Goal: Information Seeking & Learning: Check status

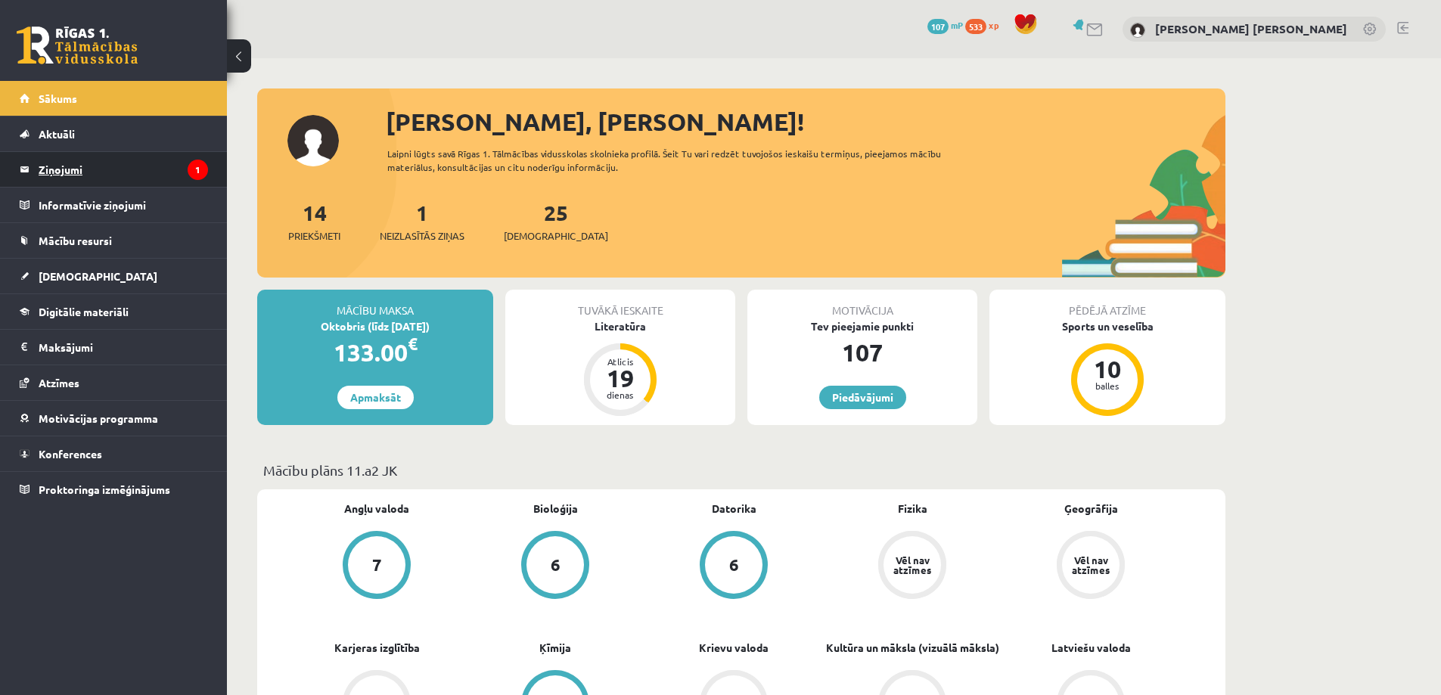
click at [176, 159] on legend "Ziņojumi 1" at bounding box center [123, 169] width 169 height 35
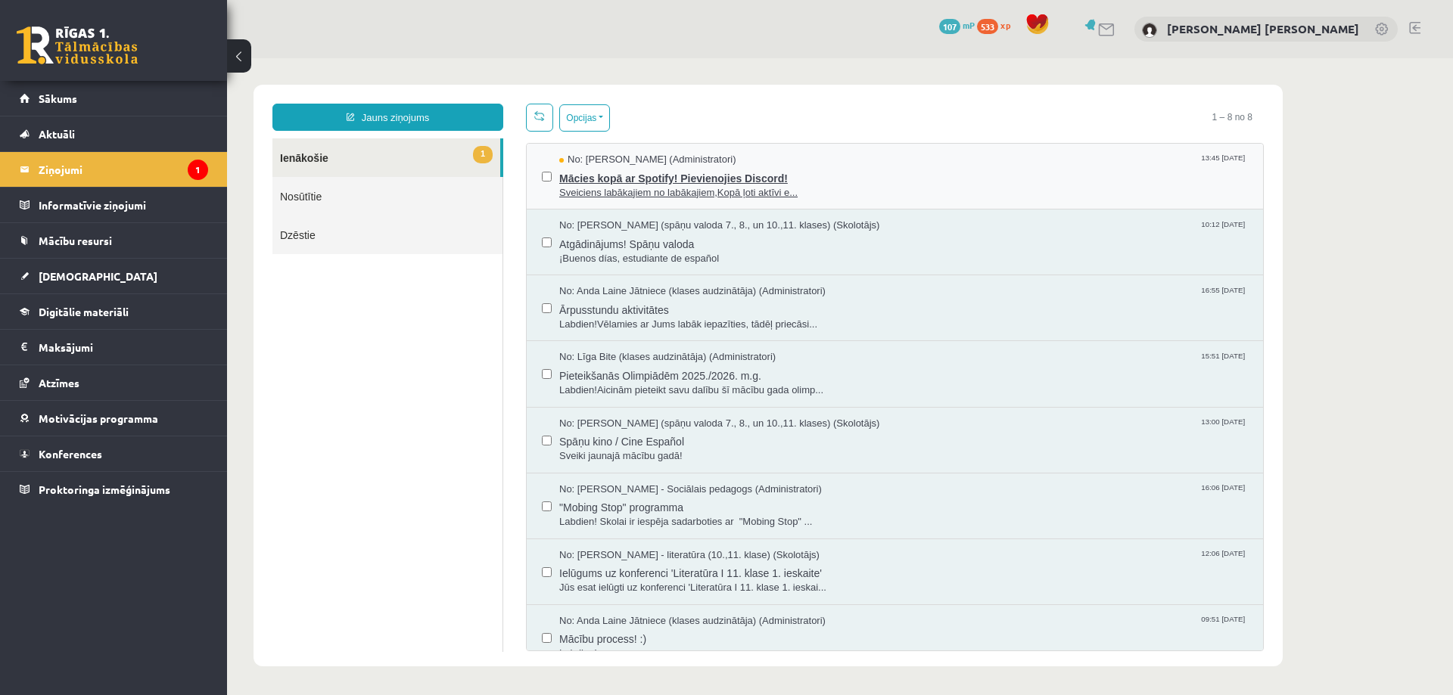
click at [603, 188] on span "Sveiciens labākajiem no labākajiem,Kopā ļoti aktīvi e..." at bounding box center [903, 193] width 688 height 14
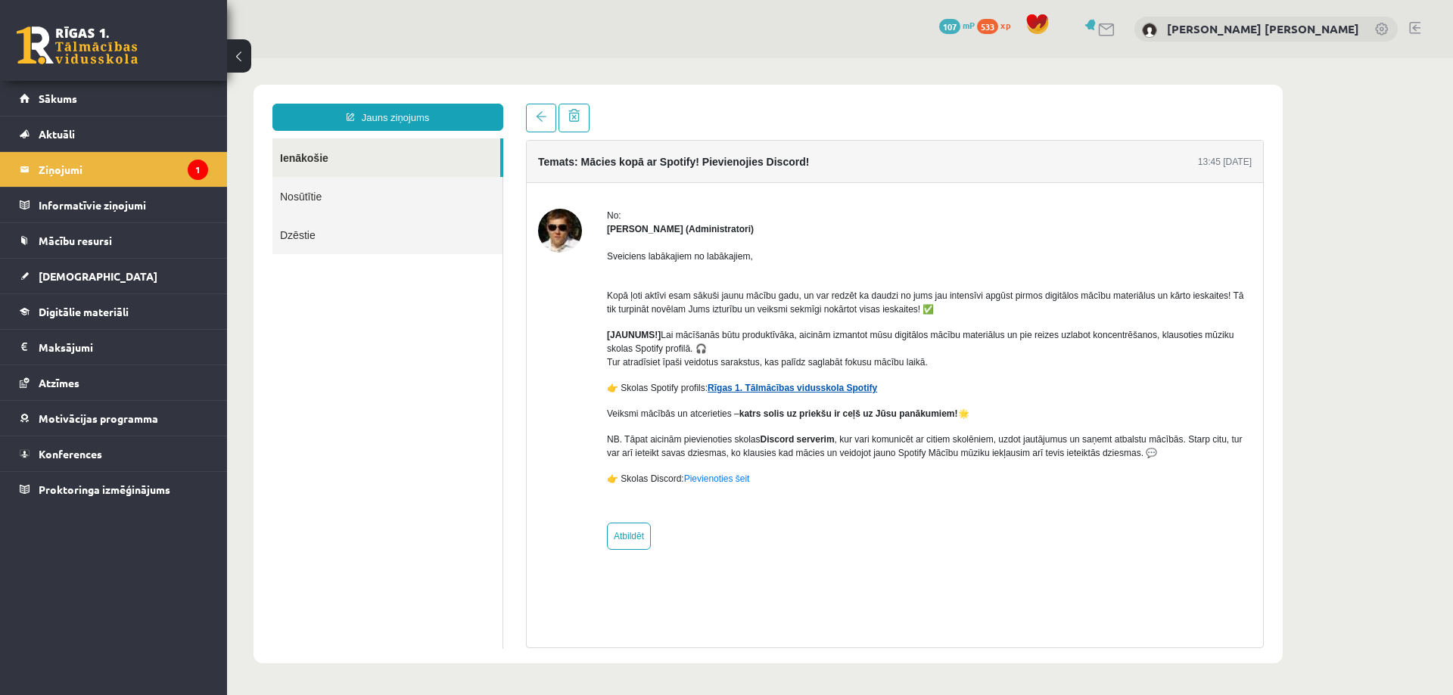
click at [780, 387] on link "Rīgas 1. Tālmācības vidusskola Spotify" at bounding box center [791, 388] width 169 height 11
click at [717, 479] on link "Pievienoties šeit" at bounding box center [717, 479] width 66 height 11
click at [94, 279] on link "[DEMOGRAPHIC_DATA]" at bounding box center [114, 276] width 188 height 35
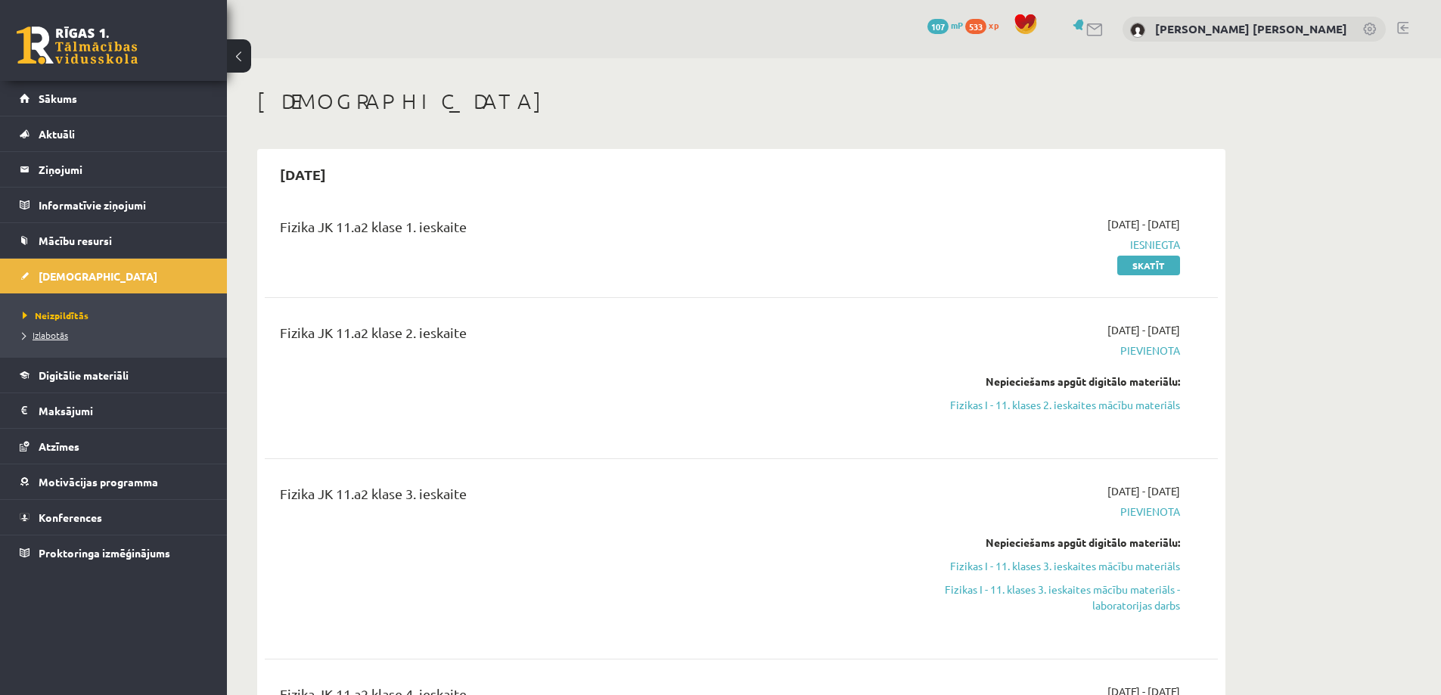
click at [64, 335] on span "Izlabotās" at bounding box center [45, 335] width 45 height 12
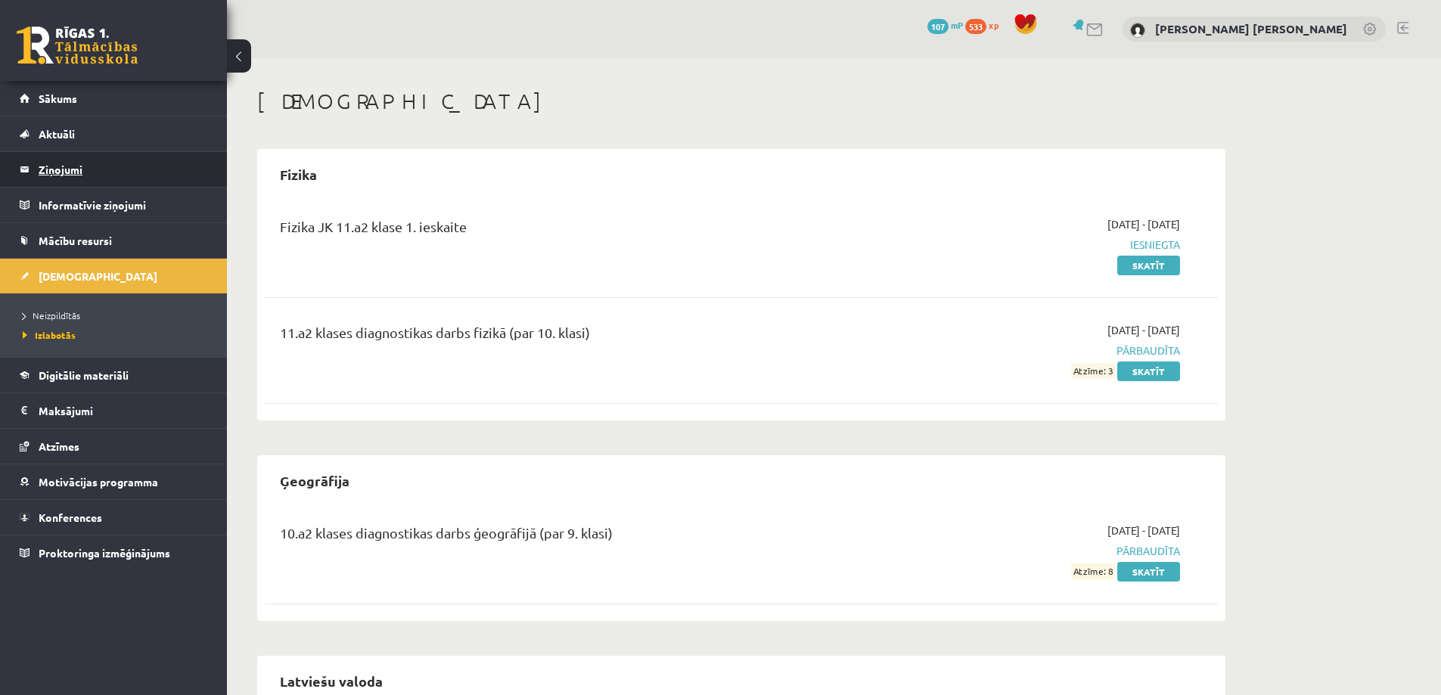
click at [109, 174] on legend "Ziņojumi 1" at bounding box center [123, 169] width 169 height 35
